Goal: Find specific page/section: Find specific page/section

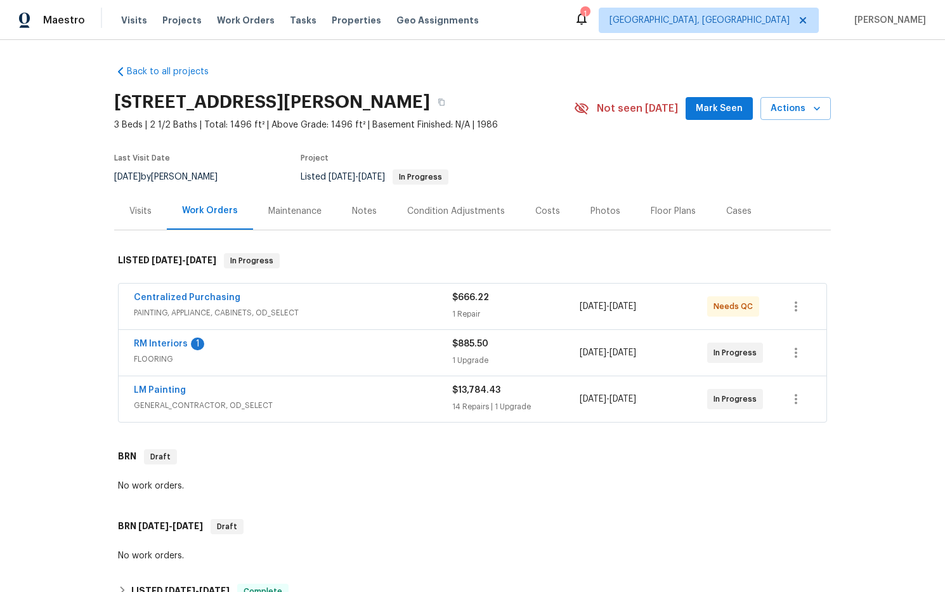
click at [364, 209] on div "Notes" at bounding box center [364, 211] width 25 height 13
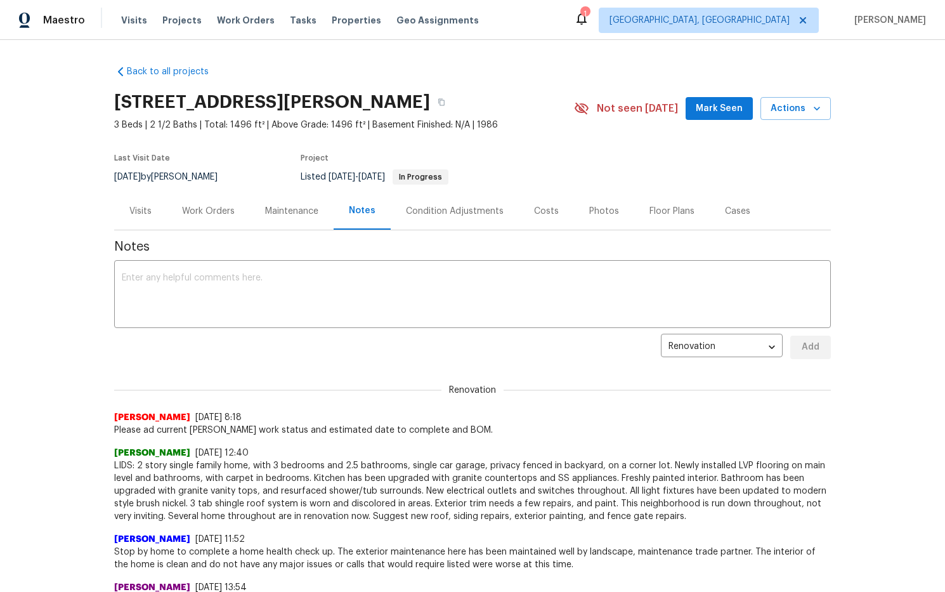
click at [223, 212] on div "Work Orders" at bounding box center [208, 211] width 53 height 13
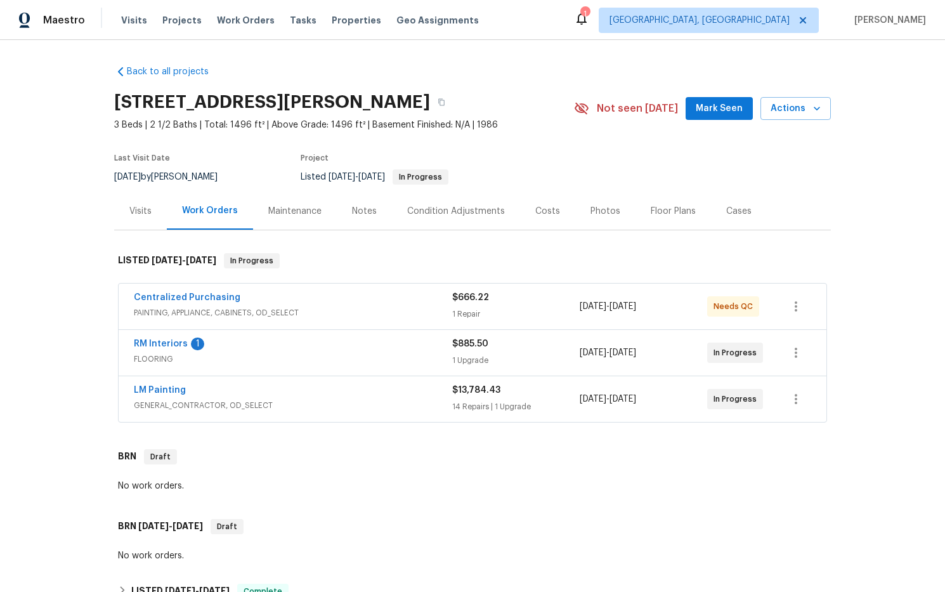
click at [544, 211] on div "Costs" at bounding box center [547, 211] width 25 height 13
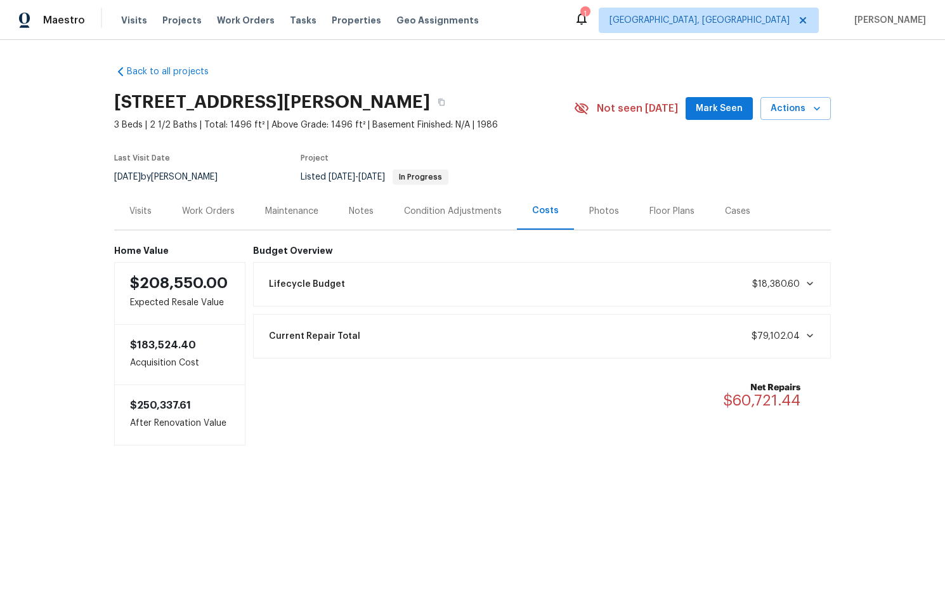
click at [222, 212] on div "Work Orders" at bounding box center [208, 211] width 53 height 13
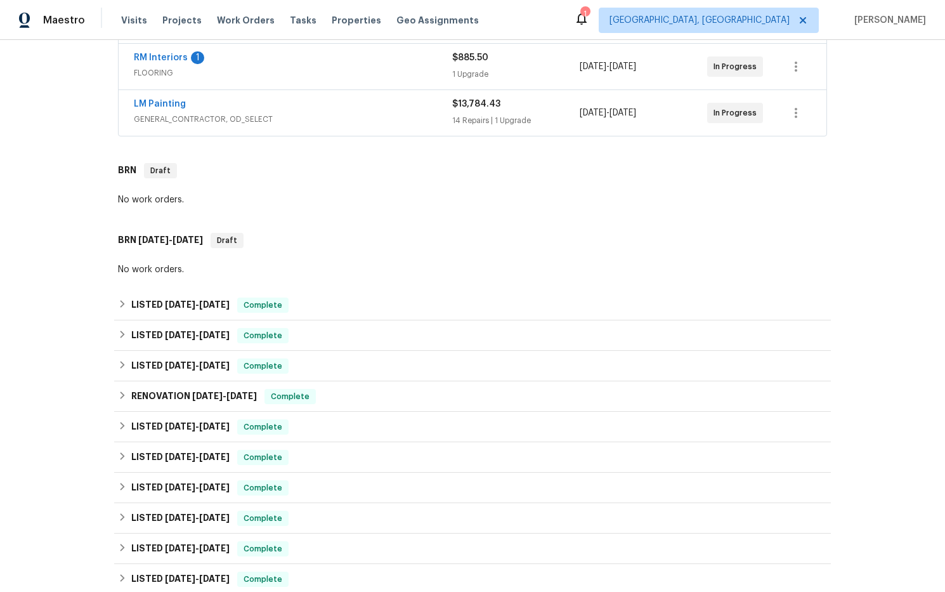
scroll to position [295, 0]
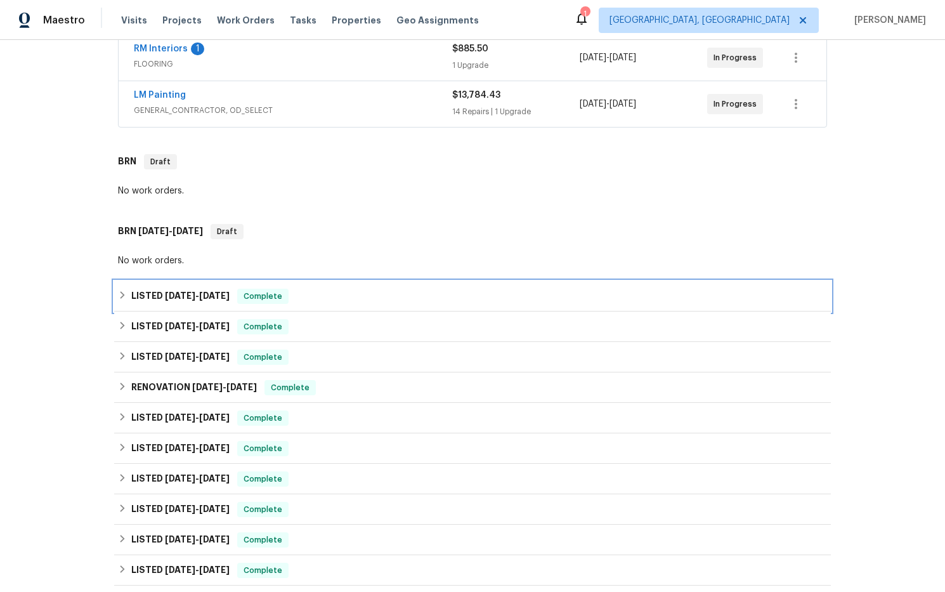
click at [195, 301] on h6 "LISTED 6/23/25 - 6/27/25" at bounding box center [180, 296] width 98 height 15
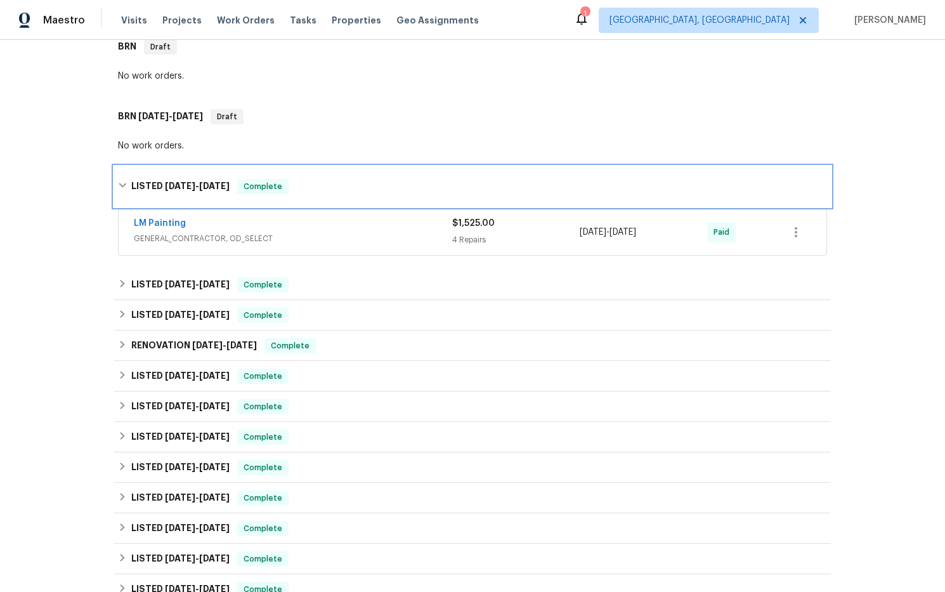
scroll to position [436, 0]
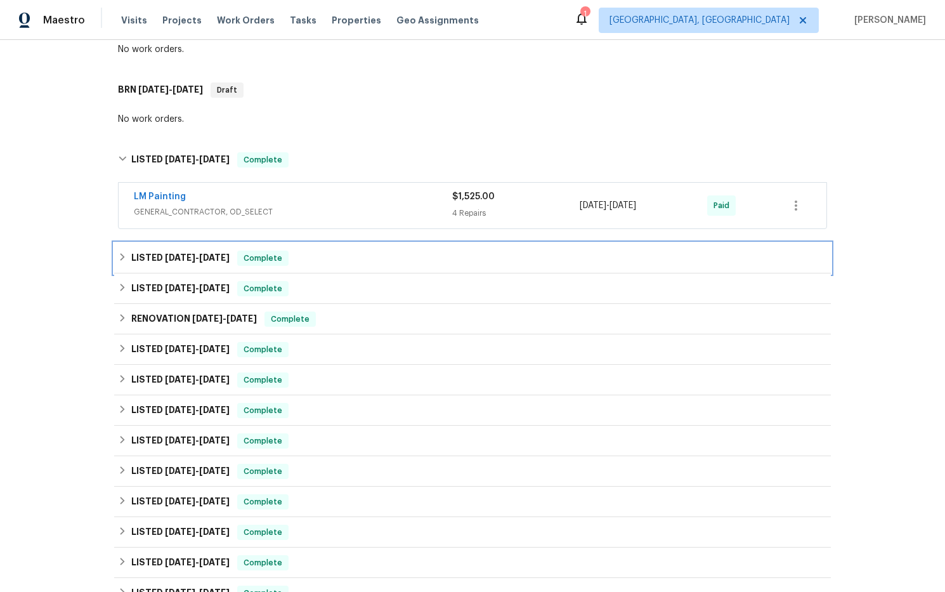
click at [209, 254] on span "5/14/25" at bounding box center [214, 257] width 30 height 9
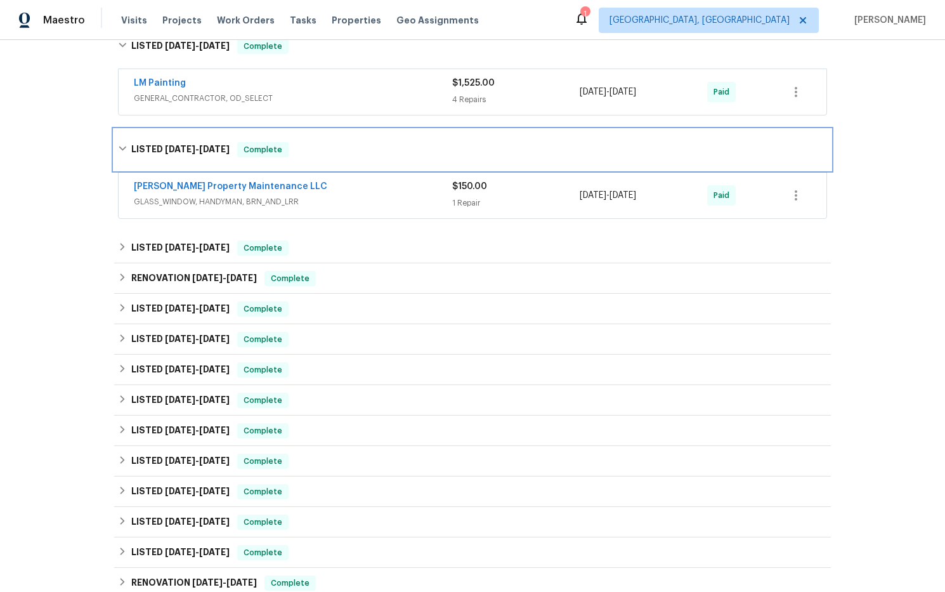
scroll to position [551, 0]
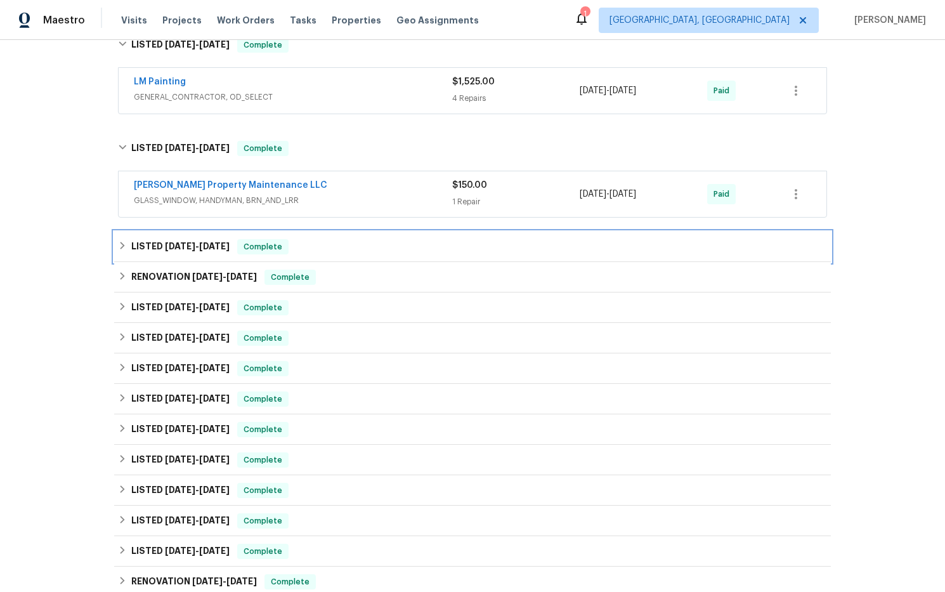
click at [230, 244] on span "4/25/25" at bounding box center [214, 246] width 30 height 9
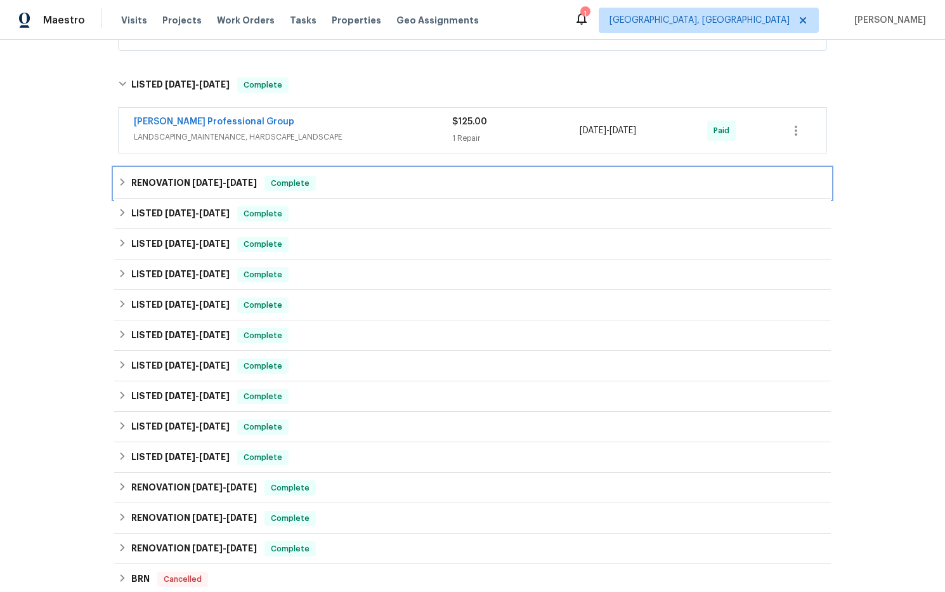
scroll to position [713, 0]
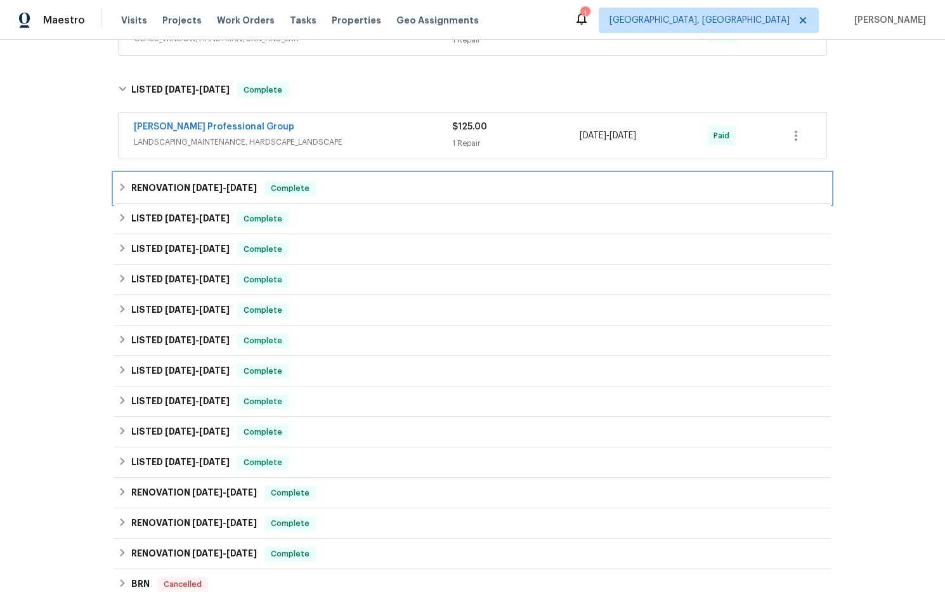
click at [216, 186] on span "[DATE]" at bounding box center [207, 187] width 30 height 9
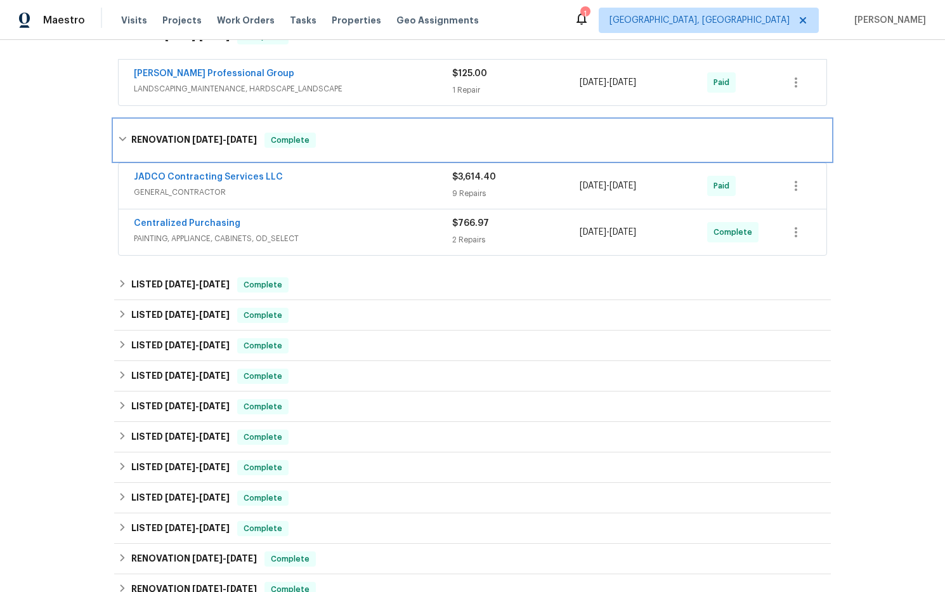
scroll to position [779, 0]
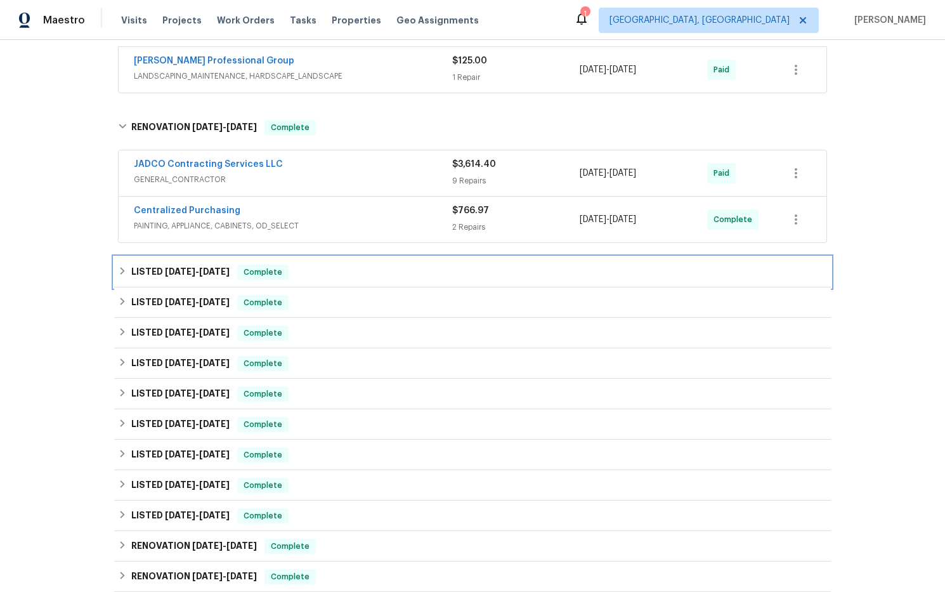
click at [216, 273] on span "3/19/25" at bounding box center [214, 271] width 30 height 9
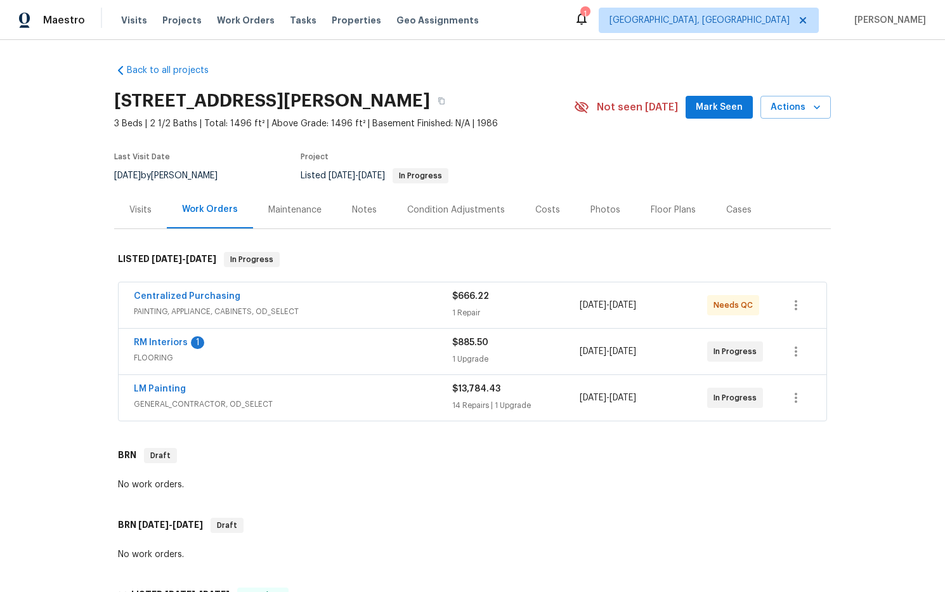
scroll to position [0, 0]
click at [360, 212] on div "Notes" at bounding box center [364, 211] width 25 height 13
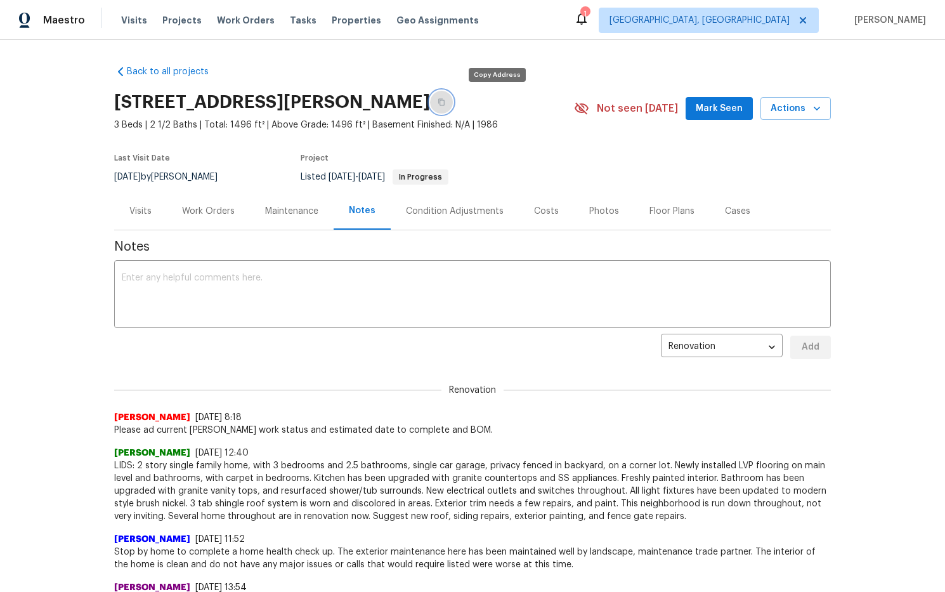
drag, startPoint x: 498, startPoint y: 101, endPoint x: 236, endPoint y: 65, distance: 264.5
click at [445, 101] on icon "button" at bounding box center [441, 102] width 6 height 7
click at [128, 23] on span "Visits" at bounding box center [134, 20] width 26 height 13
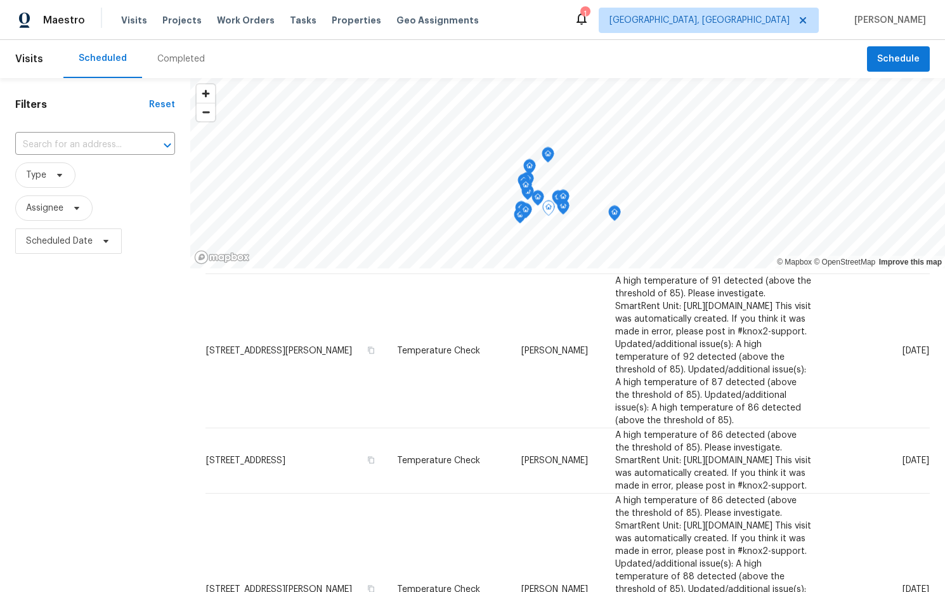
scroll to position [31, 0]
click at [188, 66] on div "Completed" at bounding box center [181, 59] width 78 height 38
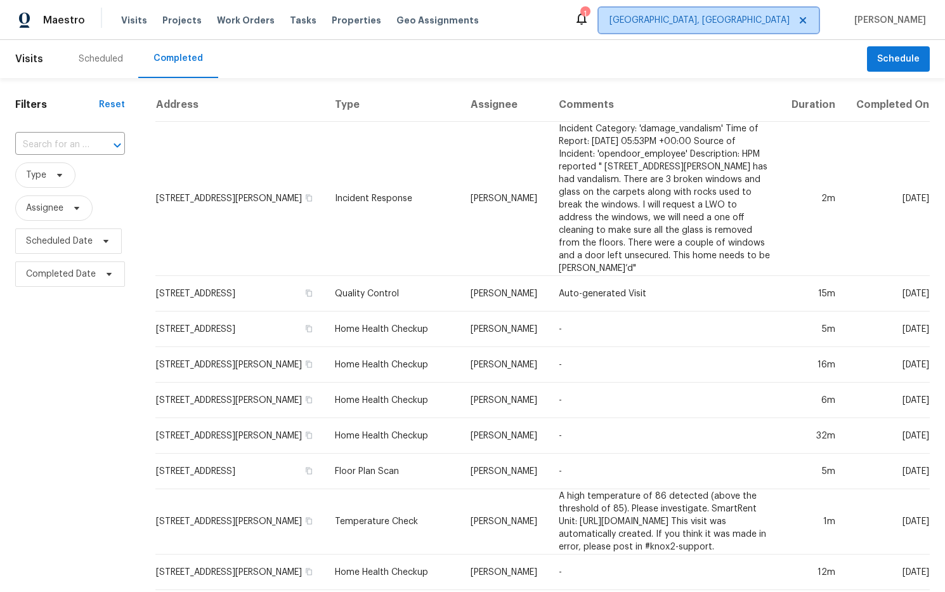
click at [790, 14] on span "Albuquerque, NM" at bounding box center [699, 20] width 180 height 13
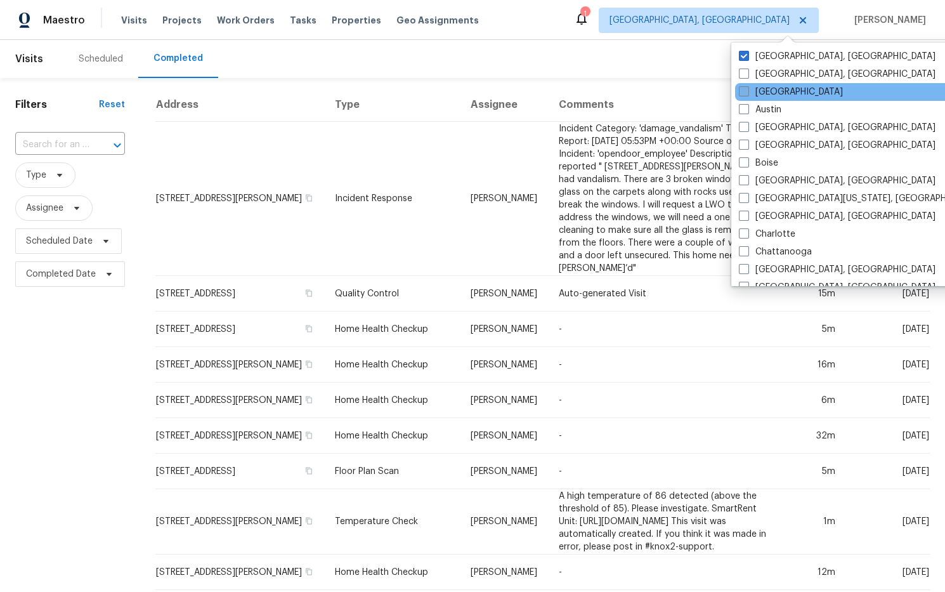
click at [760, 92] on label "[GEOGRAPHIC_DATA]" at bounding box center [791, 92] width 104 height 13
click at [747, 92] on input "[GEOGRAPHIC_DATA]" at bounding box center [743, 90] width 8 height 8
checkbox input "true"
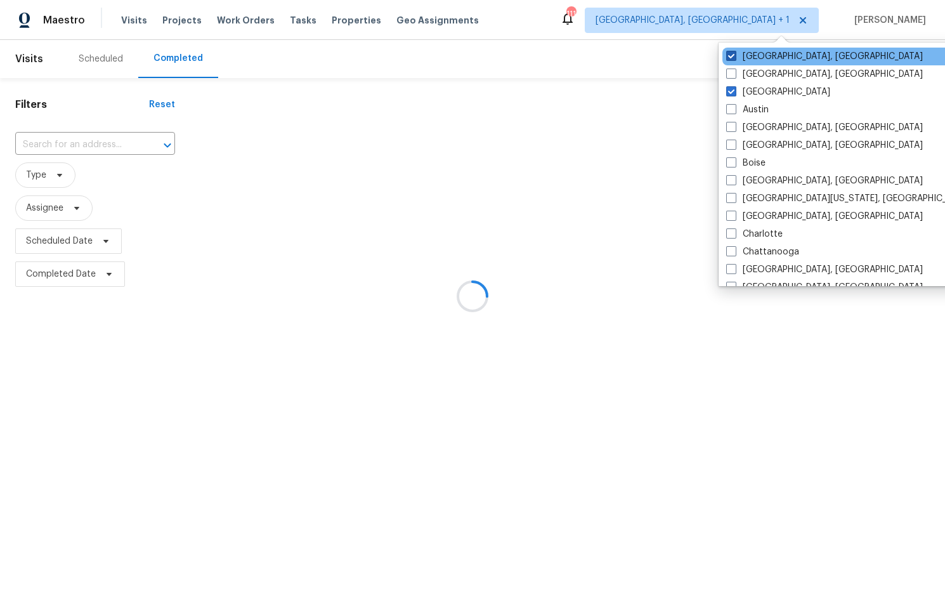
click at [734, 56] on span at bounding box center [731, 56] width 10 height 10
click at [734, 56] on input "Albuquerque, NM" at bounding box center [730, 54] width 8 height 8
checkbox input "false"
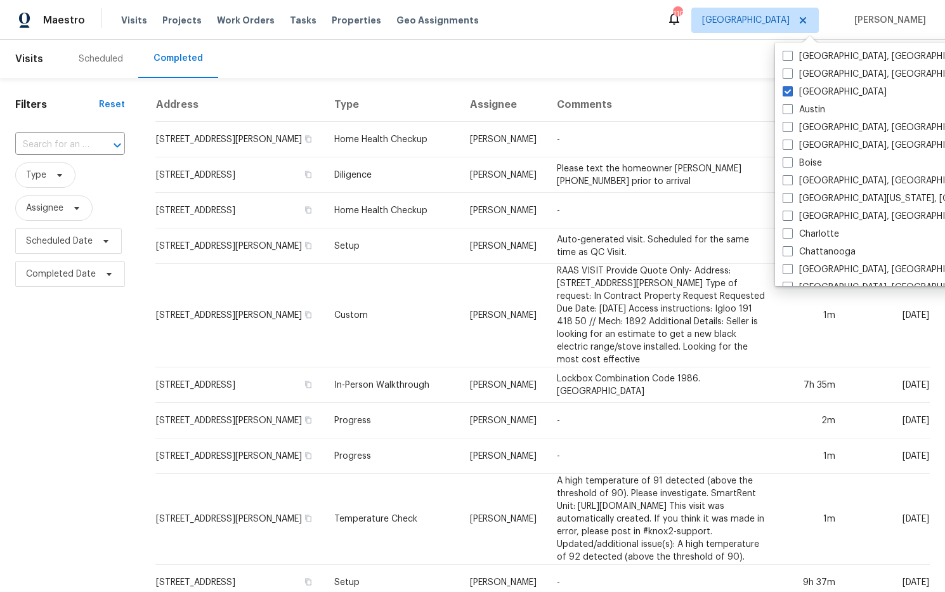
click at [658, 72] on div "Scheduled Completed" at bounding box center [465, 59] width 804 height 38
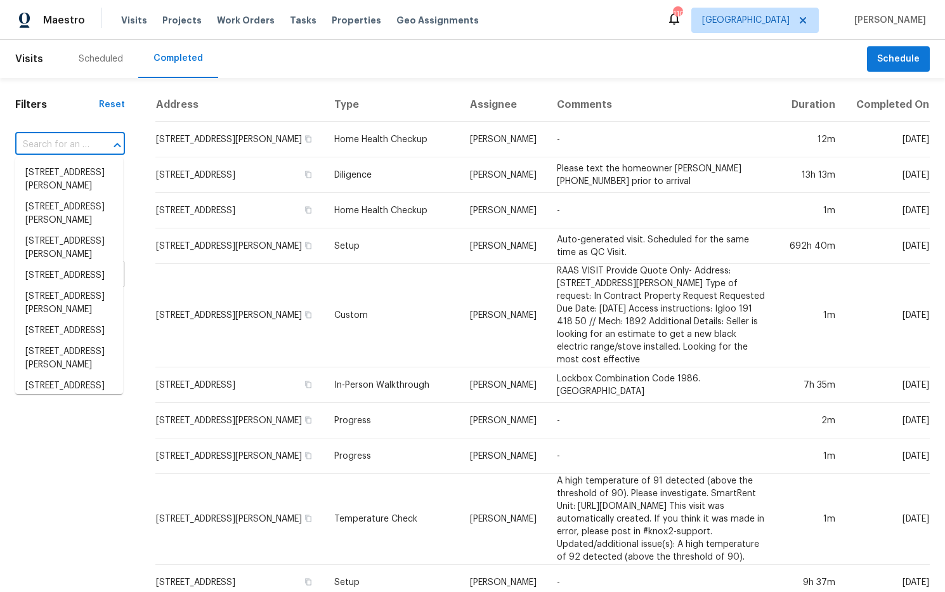
click at [67, 143] on input "text" at bounding box center [52, 145] width 74 height 20
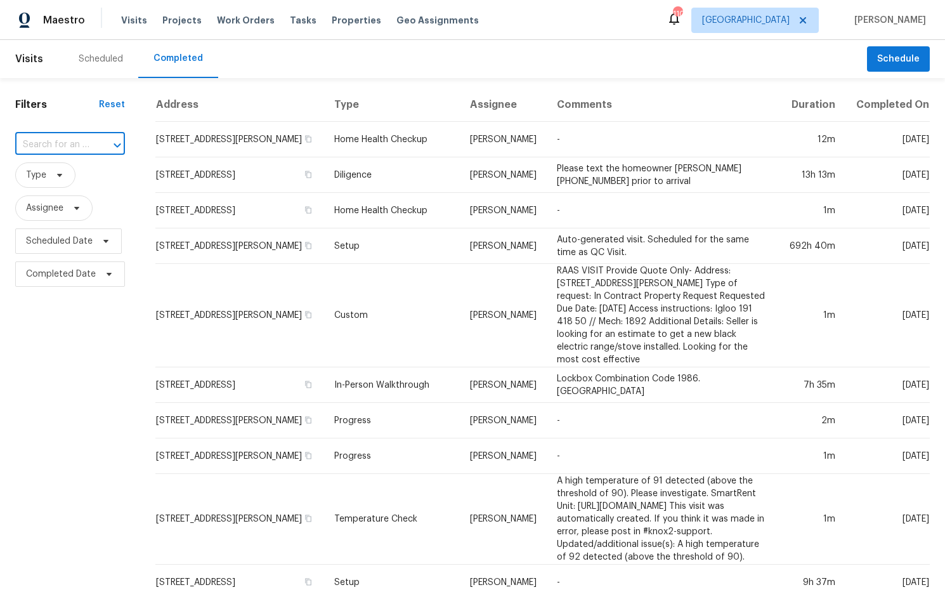
paste input "6235 Marbut Farms Trl Lithonia, GA 30058"
type input "6235 Marbut Farms Trl Lithonia, GA 30058"
click at [75, 191] on li "6235 Marbut Farms Trl, Lithonia, GA 30058" at bounding box center [69, 179] width 108 height 34
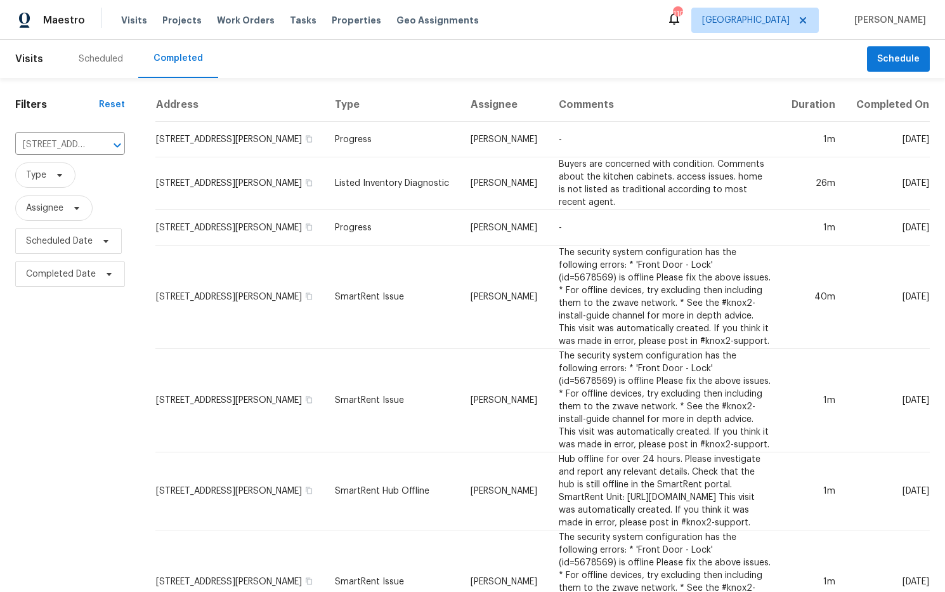
click at [626, 157] on td "-" at bounding box center [665, 140] width 232 height 36
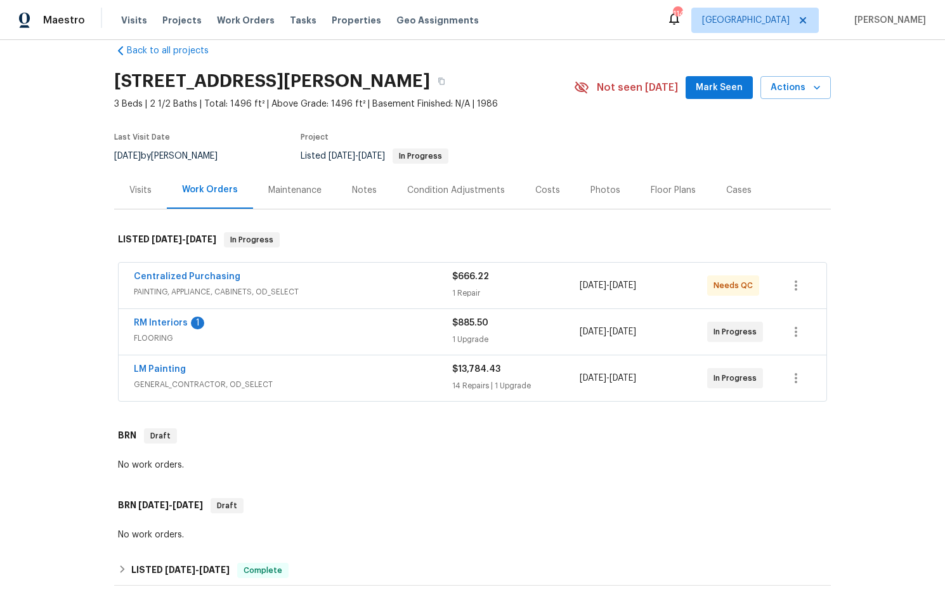
scroll to position [19, 0]
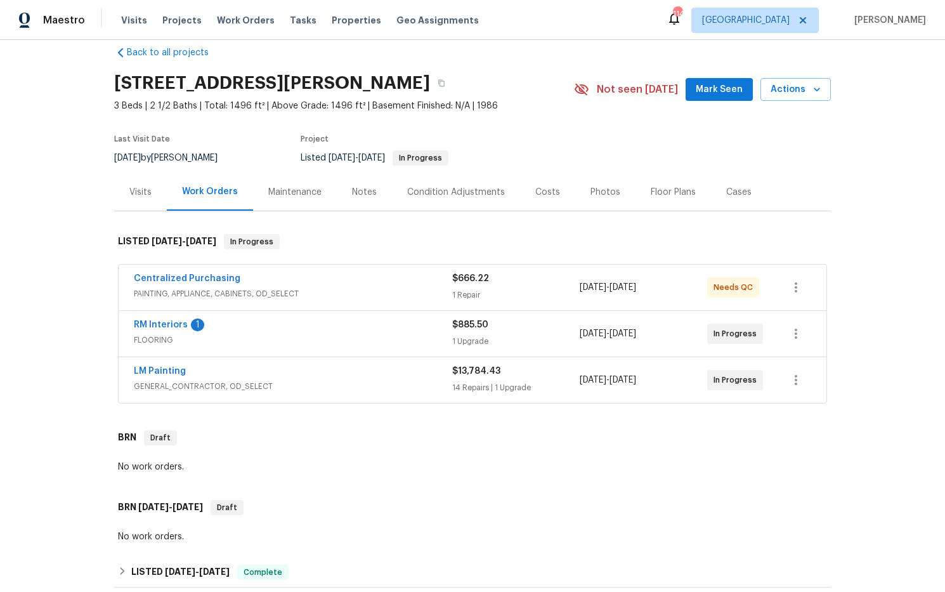
click at [368, 189] on div "Notes" at bounding box center [364, 192] width 25 height 13
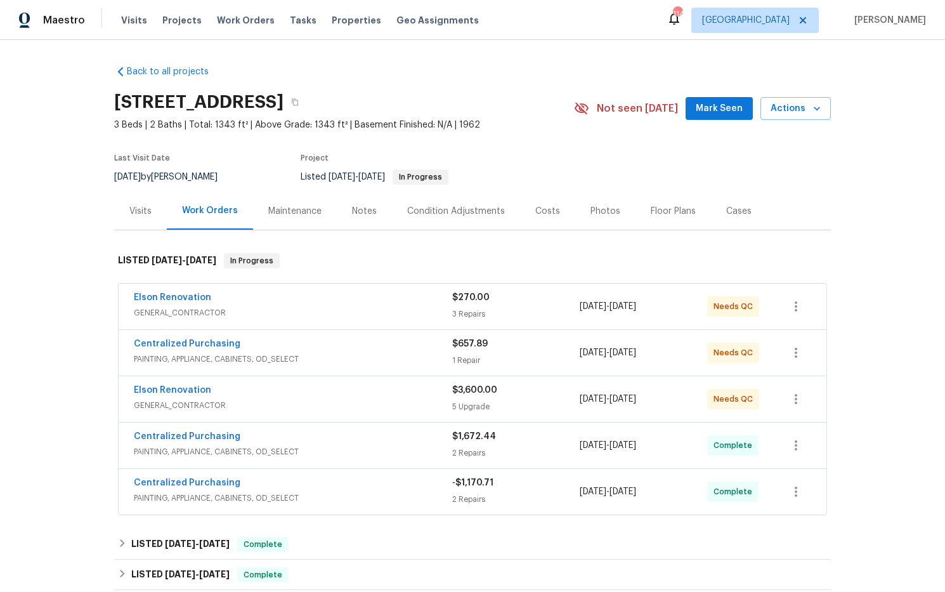
click at [370, 210] on div "Notes" at bounding box center [364, 211] width 25 height 13
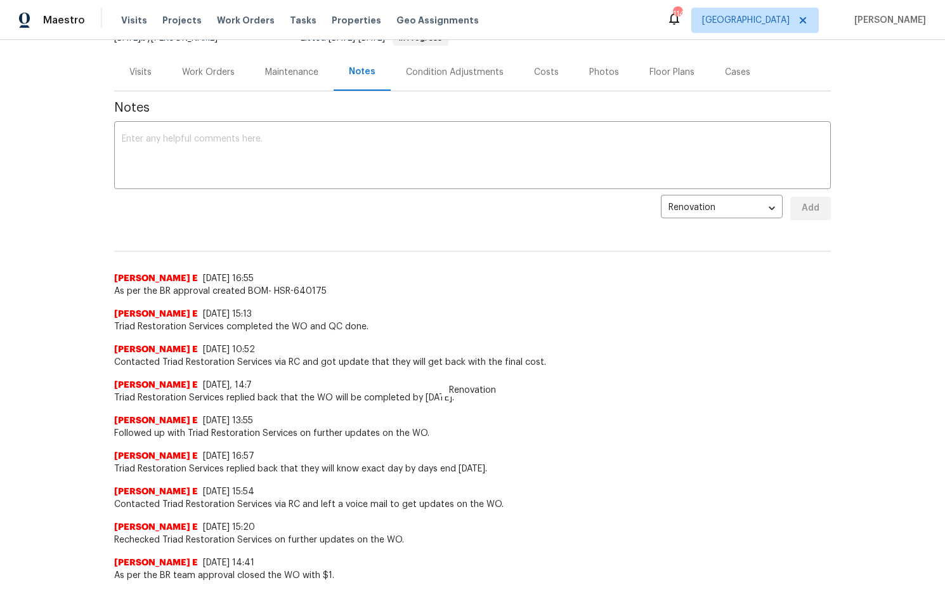
scroll to position [131, 0]
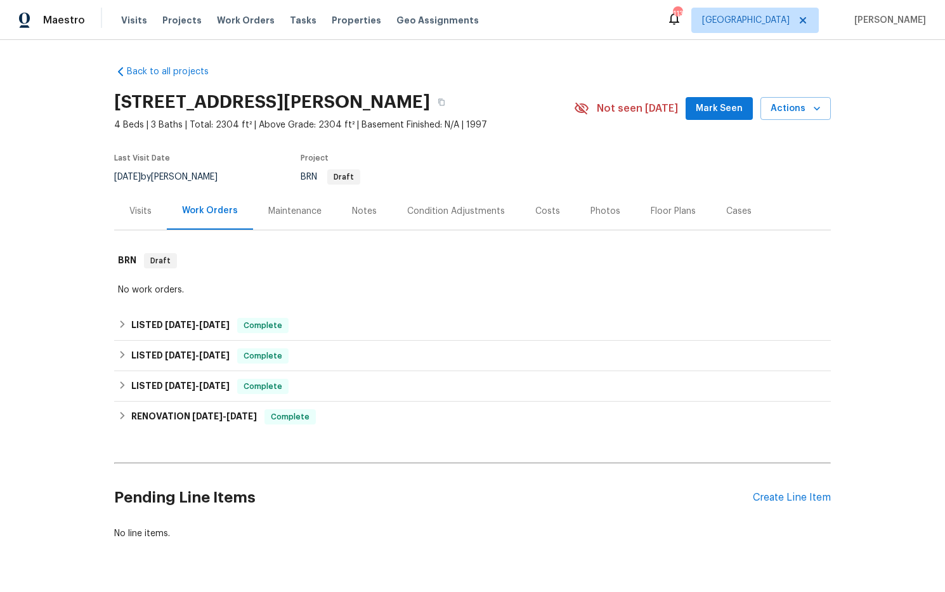
click at [537, 214] on div "Costs" at bounding box center [547, 211] width 25 height 13
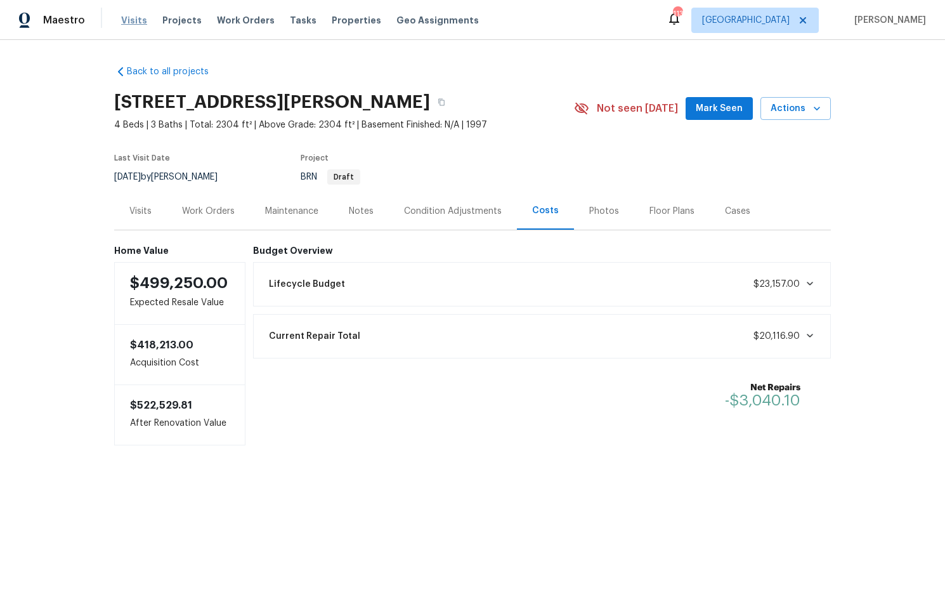
click at [121, 17] on span "Visits" at bounding box center [134, 20] width 26 height 13
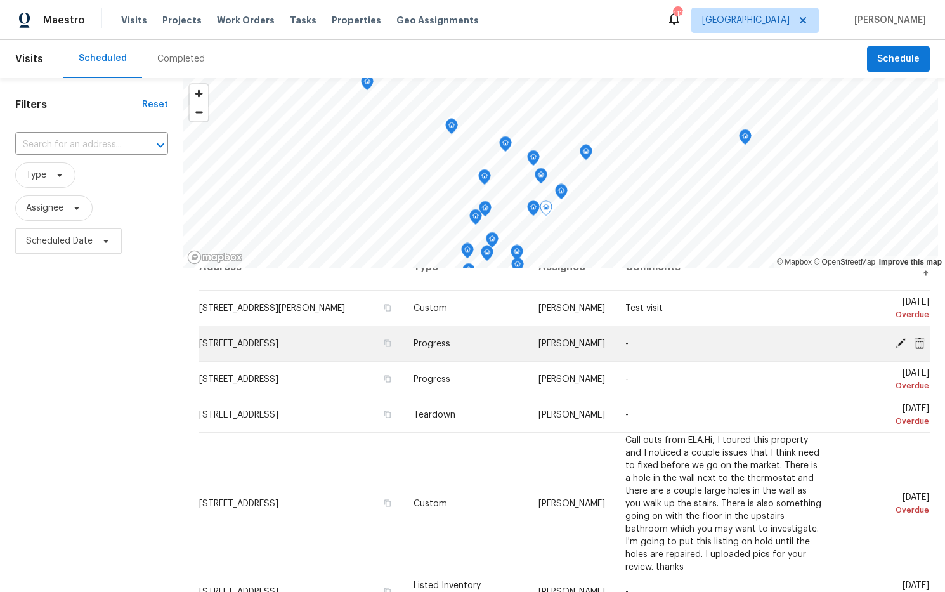
scroll to position [25, 0]
click at [384, 346] on icon "button" at bounding box center [388, 342] width 8 height 8
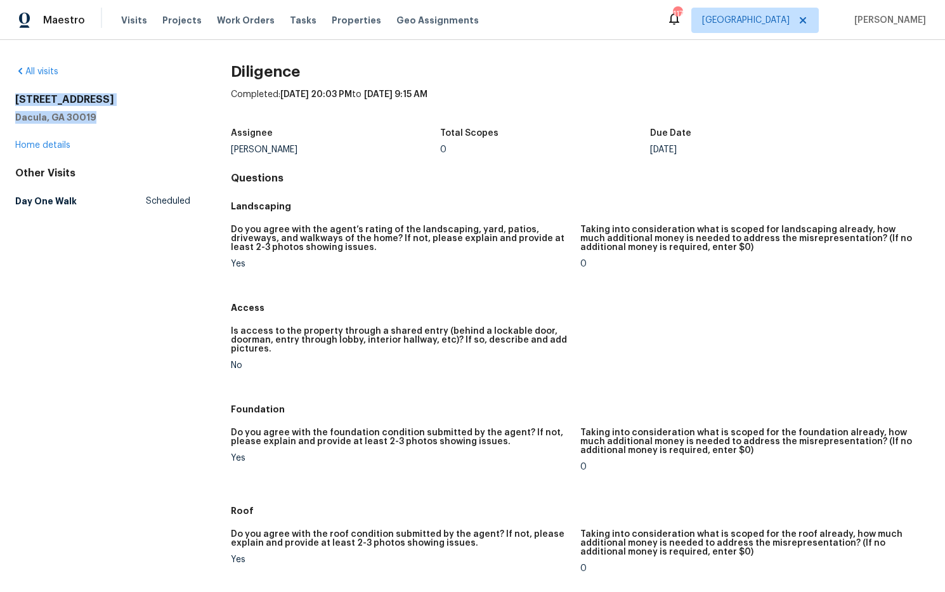
drag, startPoint x: 68, startPoint y: 107, endPoint x: 16, endPoint y: 100, distance: 52.5
click at [13, 100] on div "All visits [STREET_ADDRESS] Home details Other Visits Day One Walk Scheduled Di…" at bounding box center [472, 316] width 945 height 552
copy div "[STREET_ADDRESS]"
